Goal: Task Accomplishment & Management: Manage account settings

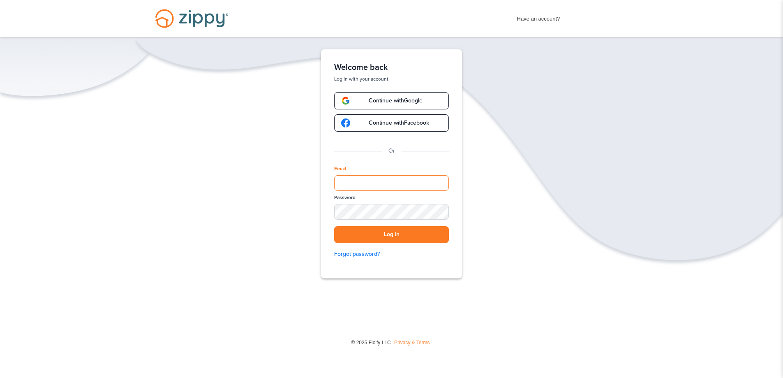
click at [381, 179] on input "Email" at bounding box center [391, 183] width 115 height 16
type input "**********"
click at [334, 226] on button "Log in" at bounding box center [391, 234] width 115 height 17
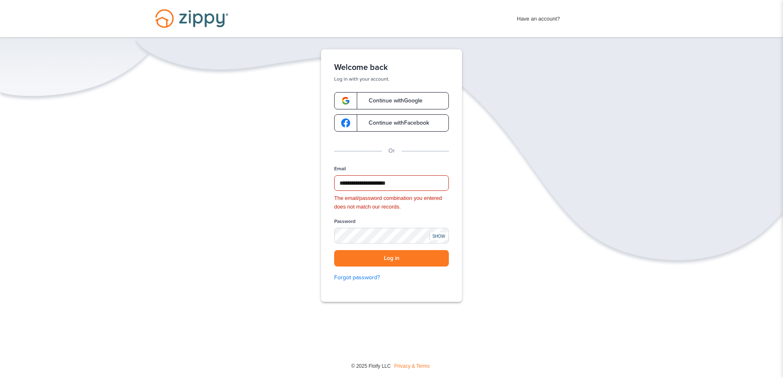
click at [441, 235] on div "SHOW" at bounding box center [438, 236] width 18 height 8
click at [334, 250] on button "Log in" at bounding box center [391, 258] width 115 height 17
click at [397, 259] on button "Log in" at bounding box center [391, 258] width 115 height 17
drag, startPoint x: 414, startPoint y: 187, endPoint x: 324, endPoint y: 178, distance: 90.0
click at [324, 178] on div "**********" at bounding box center [391, 175] width 141 height 252
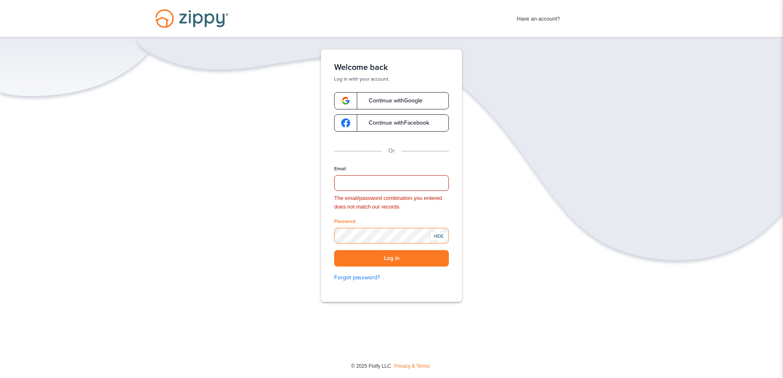
click at [323, 245] on div "Welcome back Log in with your account. Continue with Google Continue with Faceb…" at bounding box center [391, 175] width 141 height 252
click at [398, 185] on input "Email" at bounding box center [391, 183] width 115 height 16
type input "**********"
click at [334, 250] on button "Log in" at bounding box center [391, 258] width 115 height 17
click at [406, 264] on button "Log in" at bounding box center [391, 258] width 115 height 17
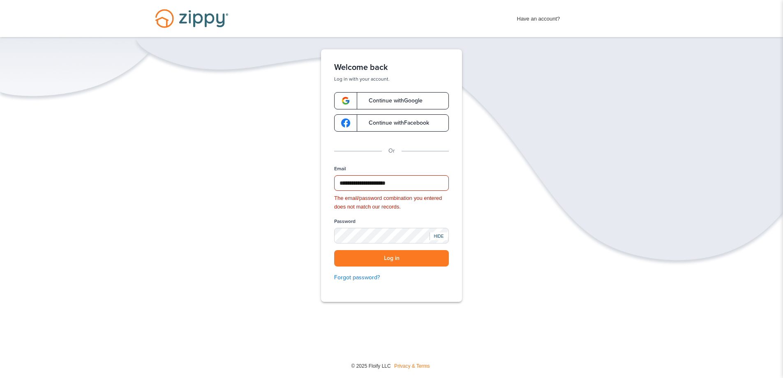
click at [399, 105] on link "Continue with Google" at bounding box center [391, 100] width 115 height 17
click at [334, 250] on button "Log in" at bounding box center [391, 258] width 115 height 17
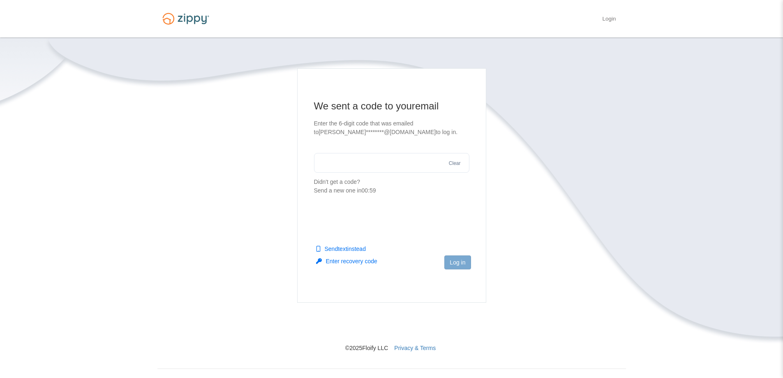
click at [399, 163] on input "text" at bounding box center [391, 163] width 155 height 20
type input "******"
click at [457, 267] on button "Log in" at bounding box center [457, 262] width 26 height 14
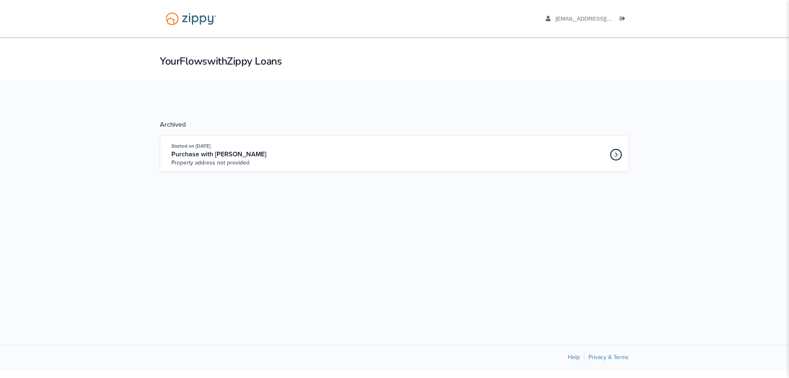
click at [614, 152] on link "Loan number 3483925" at bounding box center [616, 154] width 12 height 12
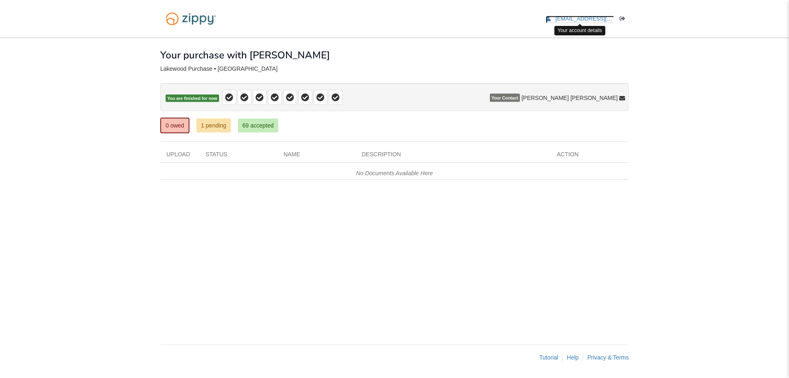
drag, startPoint x: 608, startPoint y: 16, endPoint x: 610, endPoint y: 21, distance: 6.1
click at [608, 16] on span "diazkimber40@gmail.com" at bounding box center [603, 19] width 94 height 6
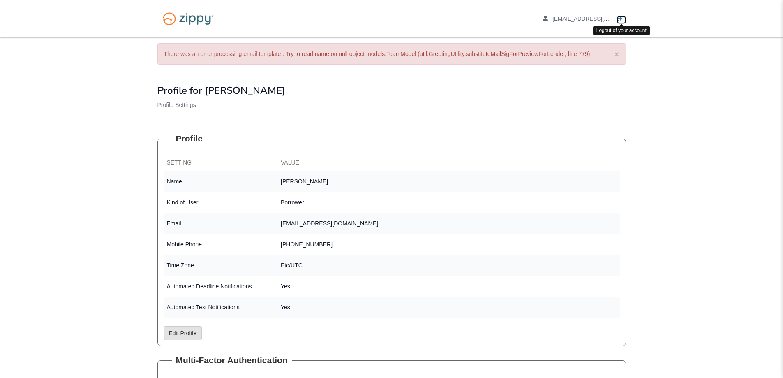
click at [620, 16] on icon "Log out" at bounding box center [620, 19] width 6 height 6
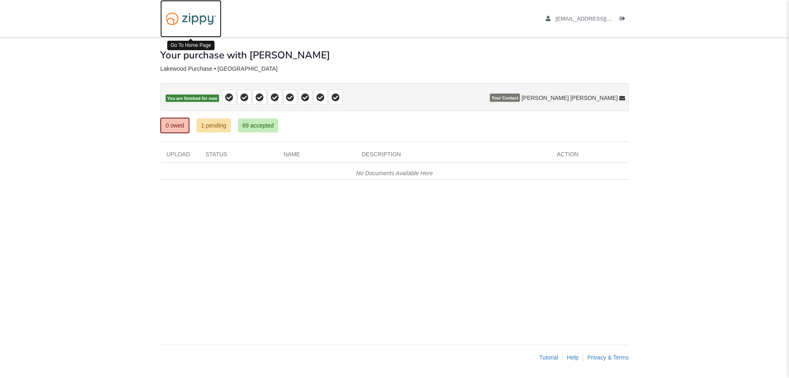
click at [191, 16] on img at bounding box center [190, 18] width 61 height 21
